Goal: Task Accomplishment & Management: Manage account settings

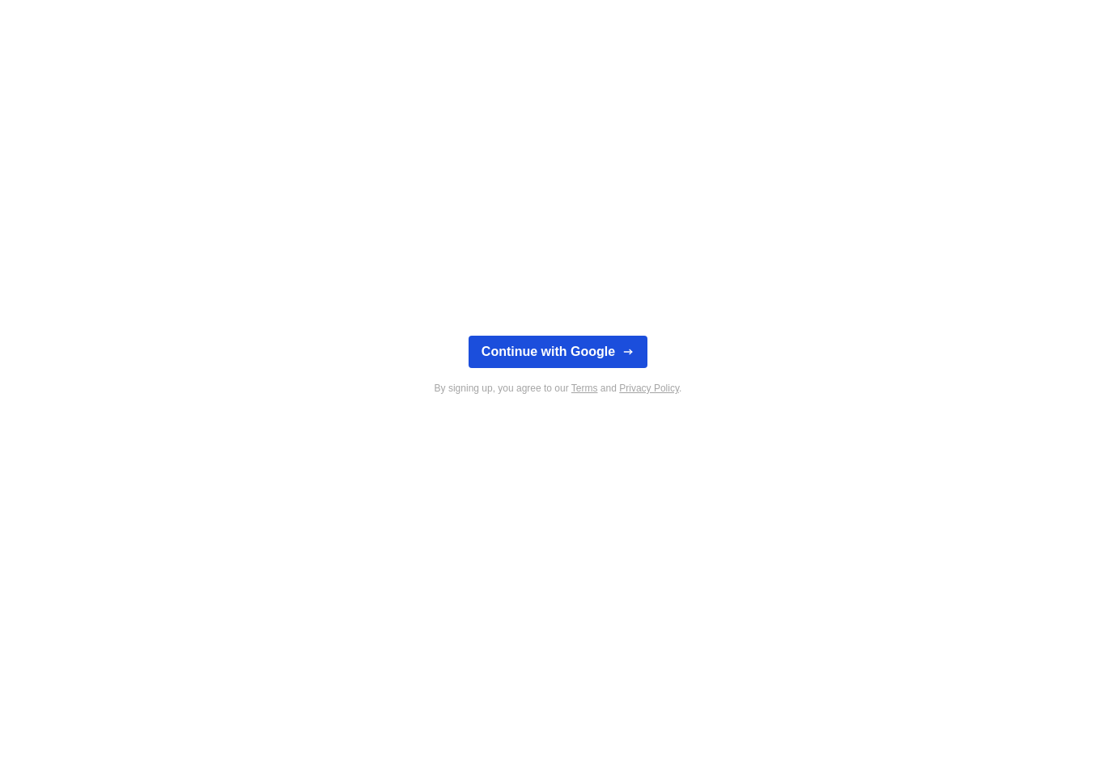
click at [536, 356] on button "Continue with Google" at bounding box center [557, 352] width 179 height 32
click at [564, 360] on button "Continue with Google" at bounding box center [557, 352] width 179 height 32
click at [534, 346] on button "Continue with Google" at bounding box center [557, 352] width 179 height 32
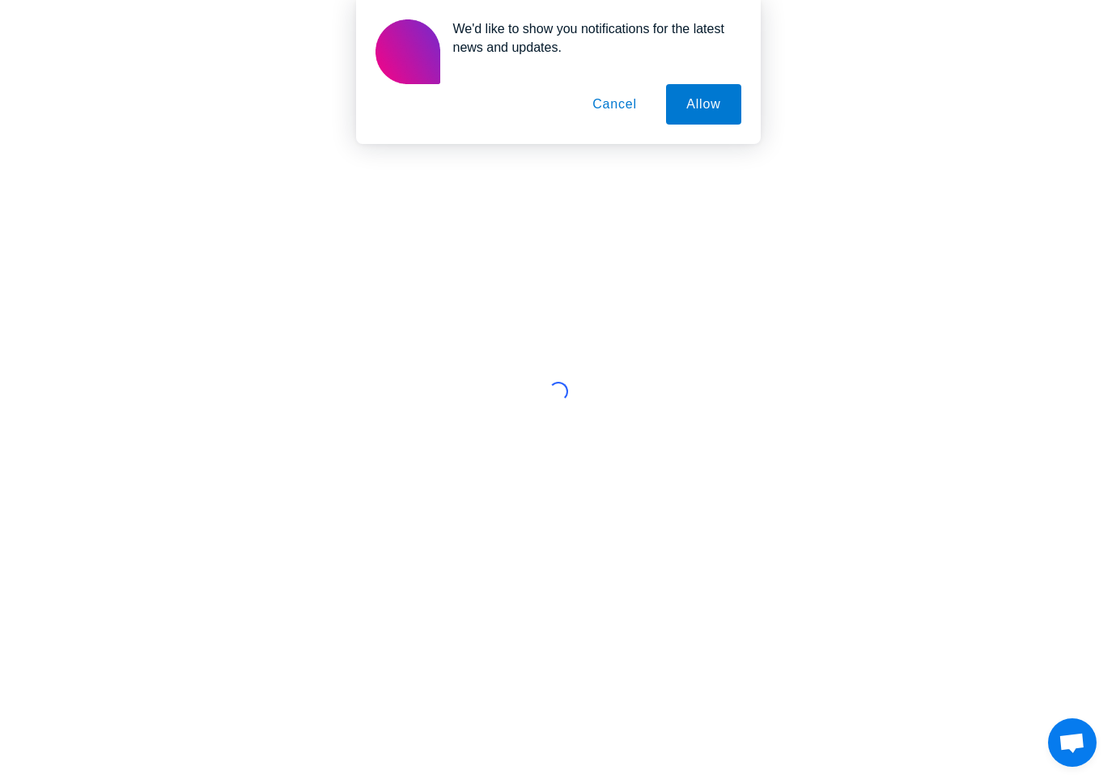
click at [611, 112] on button "Cancel" at bounding box center [614, 104] width 85 height 40
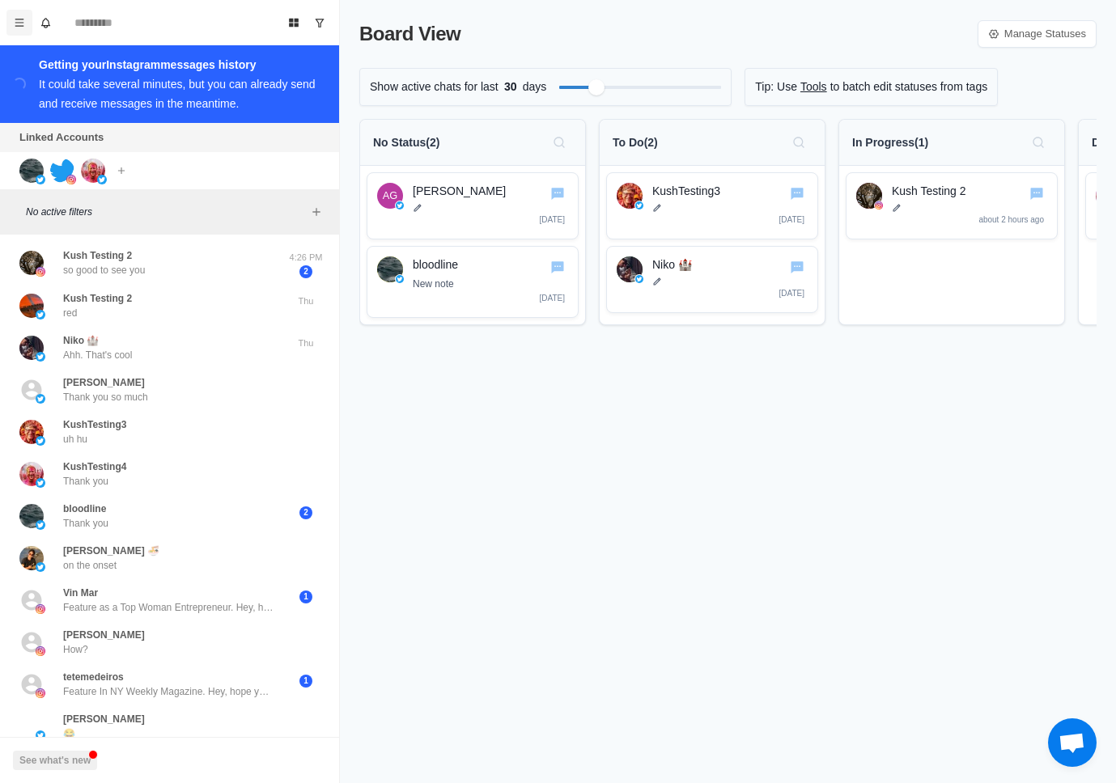
click at [23, 28] on icon "Menu" at bounding box center [19, 22] width 11 height 11
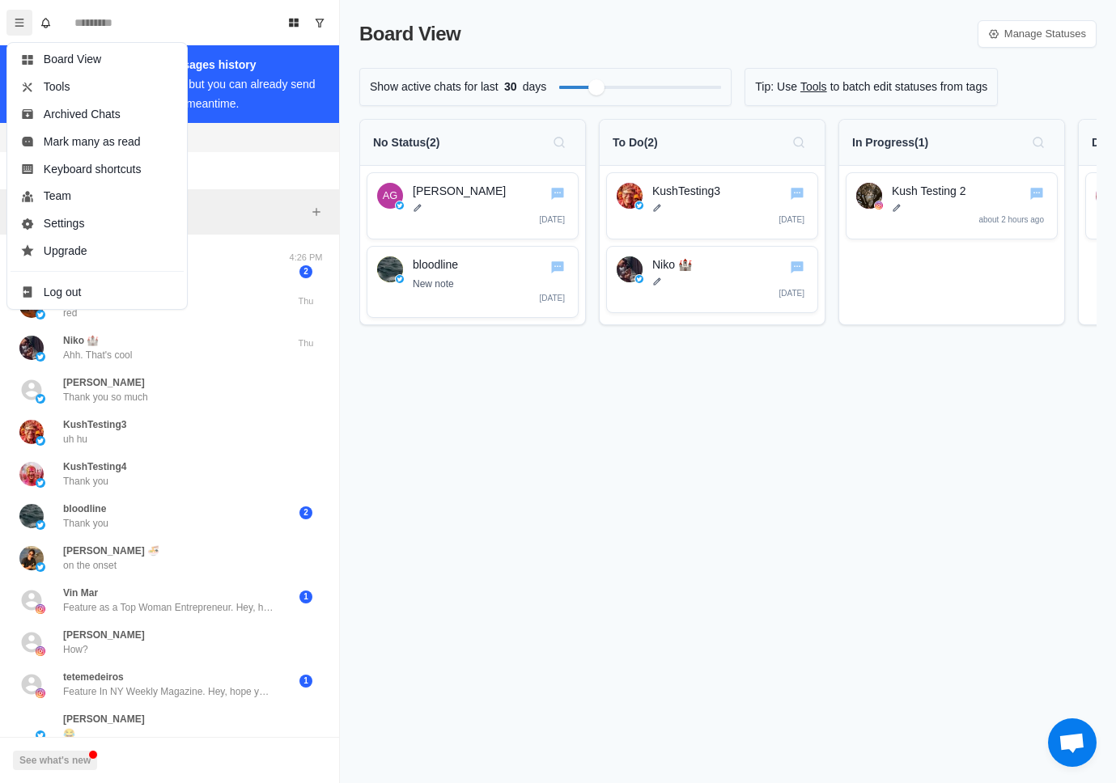
click at [546, 464] on div "Board View Manage Statuses Show active chats for last 30 days Tip: Use Tools to…" at bounding box center [728, 391] width 776 height 783
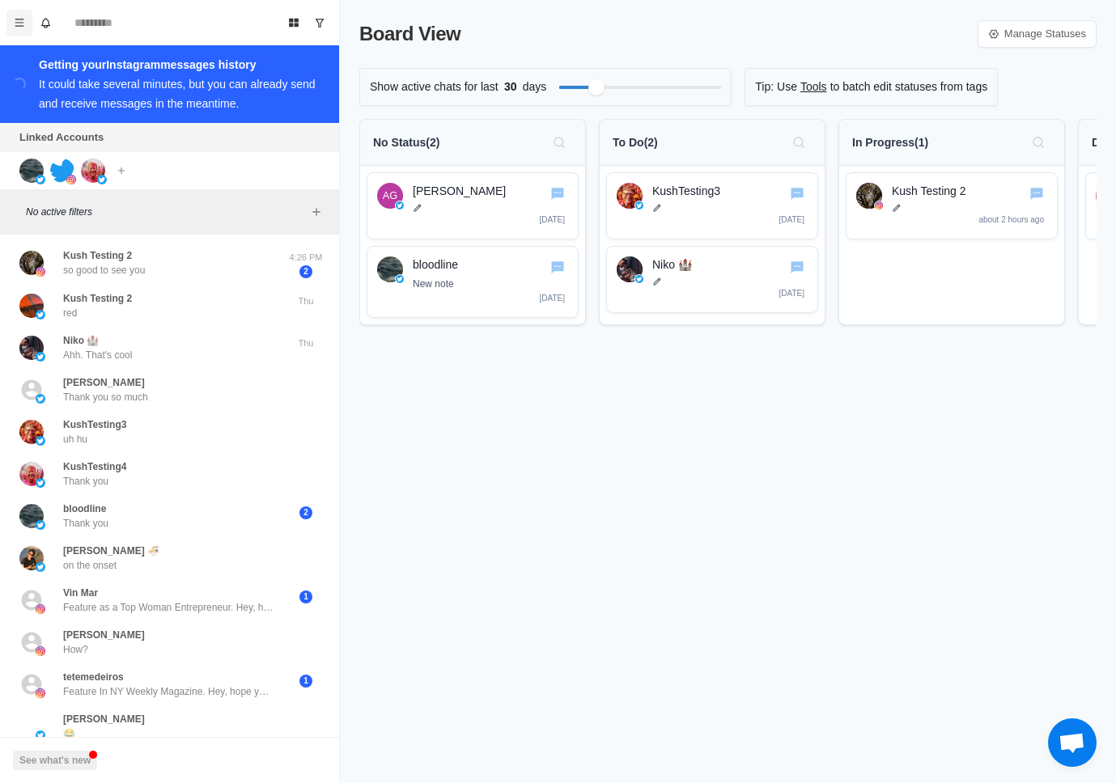
click at [21, 23] on icon "Menu" at bounding box center [19, 22] width 11 height 11
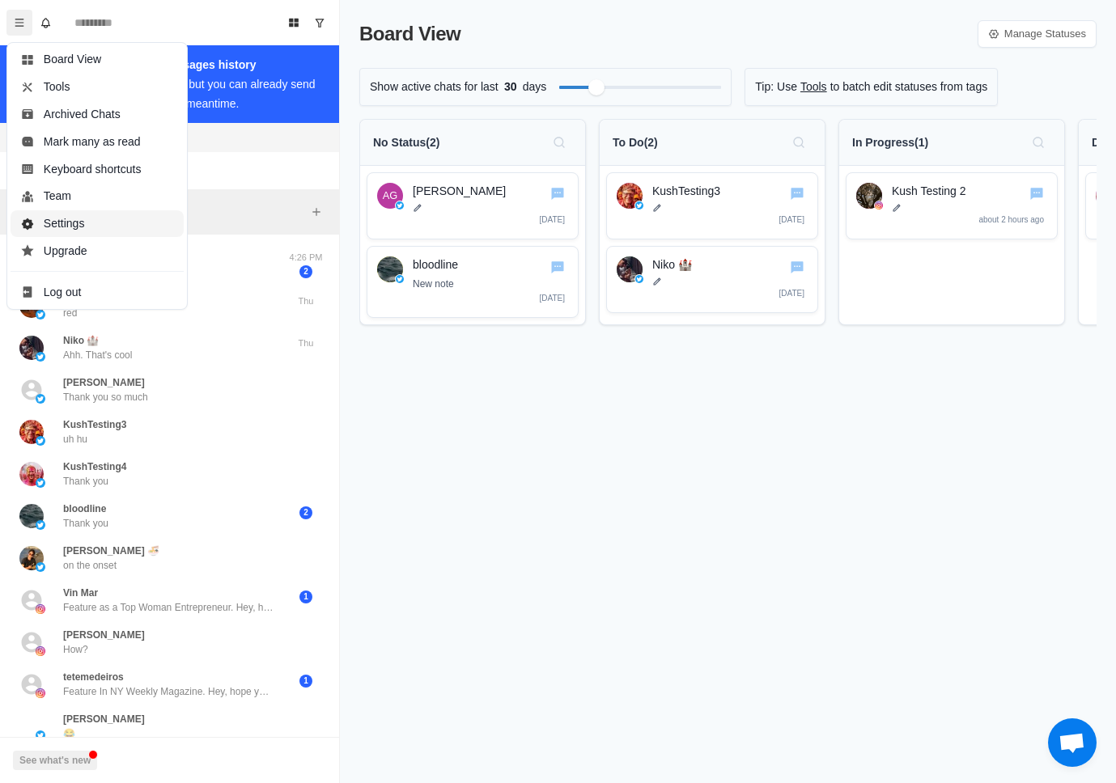
click at [78, 223] on button "Settings" at bounding box center [97, 224] width 173 height 28
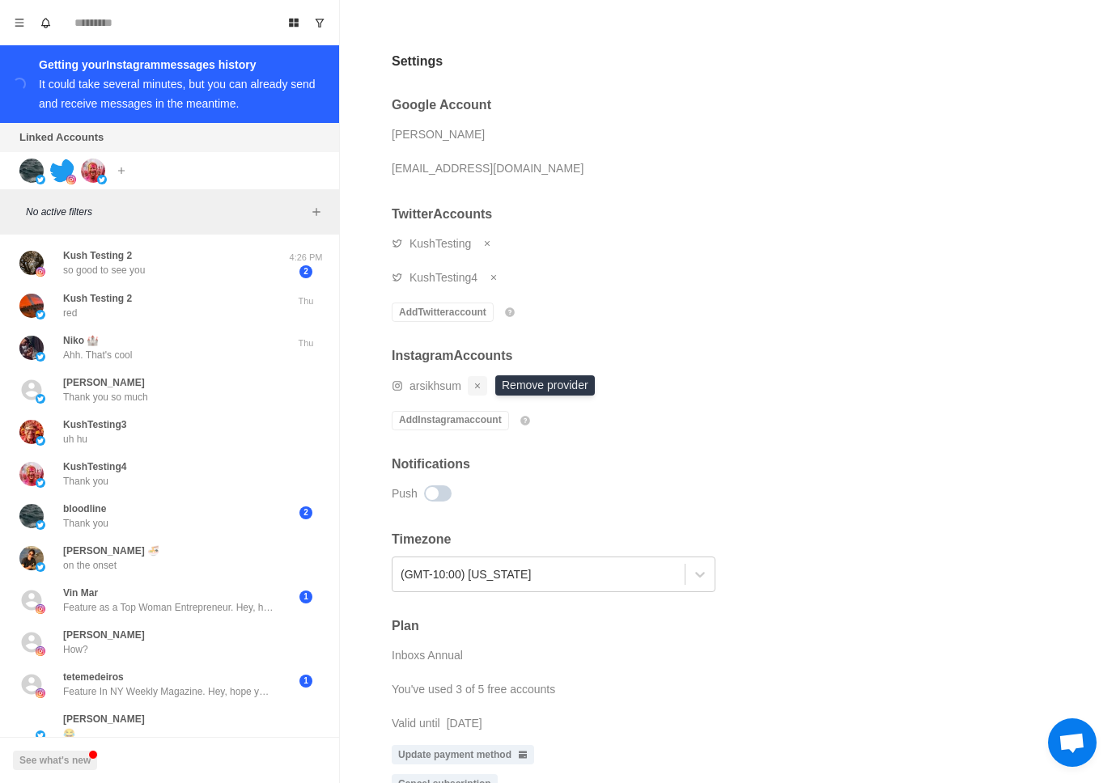
click at [475, 384] on icon "Remove account" at bounding box center [478, 386] width 10 height 10
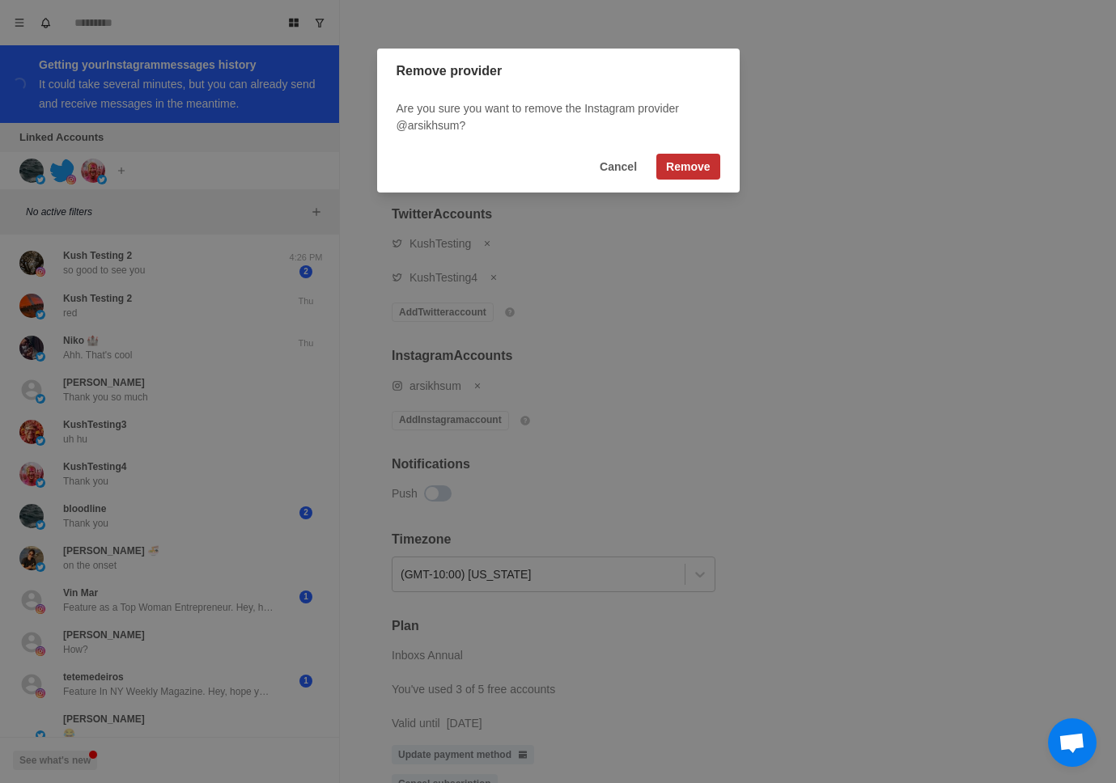
click at [689, 163] on button "Remove" at bounding box center [687, 167] width 63 height 26
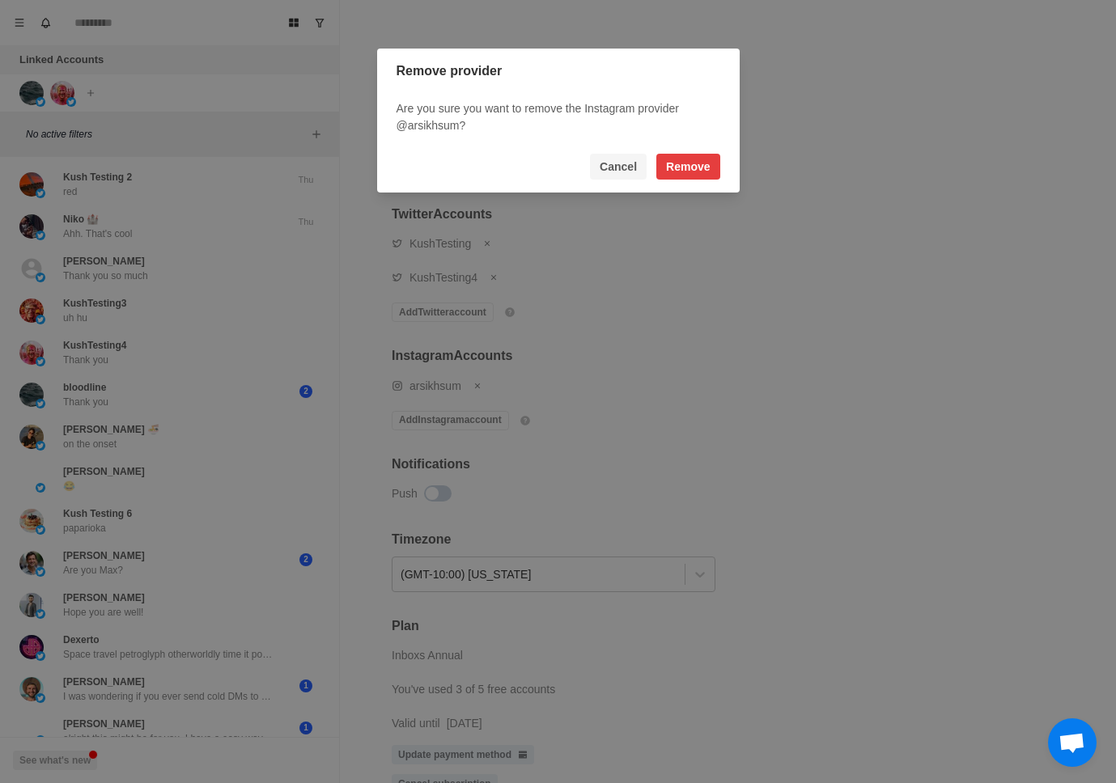
click at [620, 166] on button "Cancel" at bounding box center [618, 167] width 57 height 26
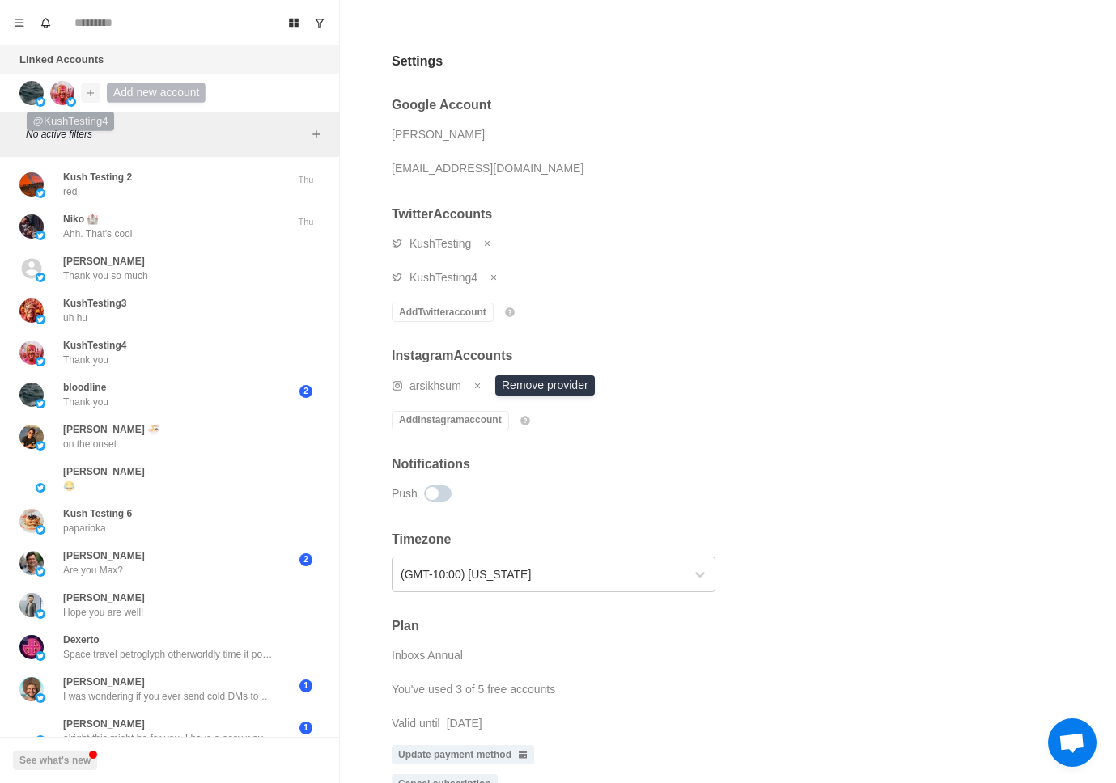
click at [86, 87] on icon "Add account" at bounding box center [90, 92] width 11 height 11
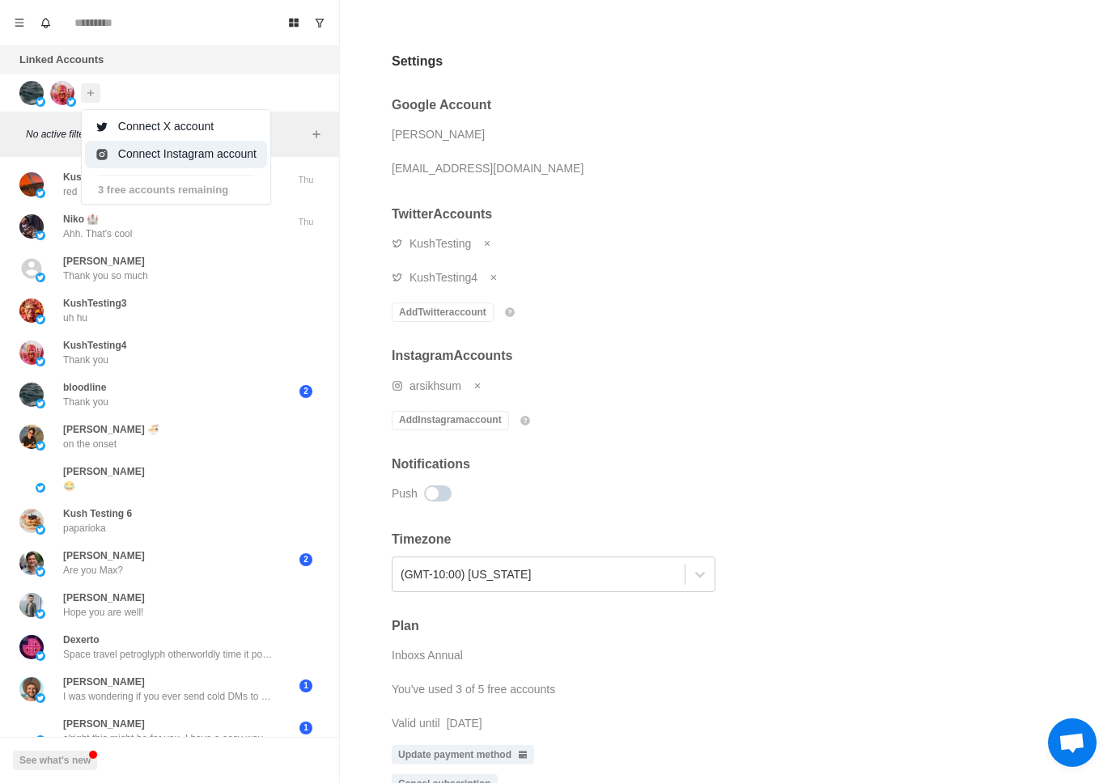
click at [159, 151] on button "Connect Instagram account" at bounding box center [176, 155] width 182 height 28
